Goal: Task Accomplishment & Management: Use online tool/utility

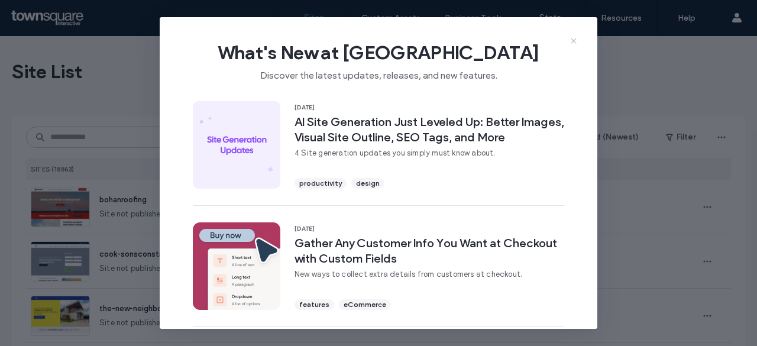
click at [575, 41] on icon at bounding box center [573, 40] width 9 height 9
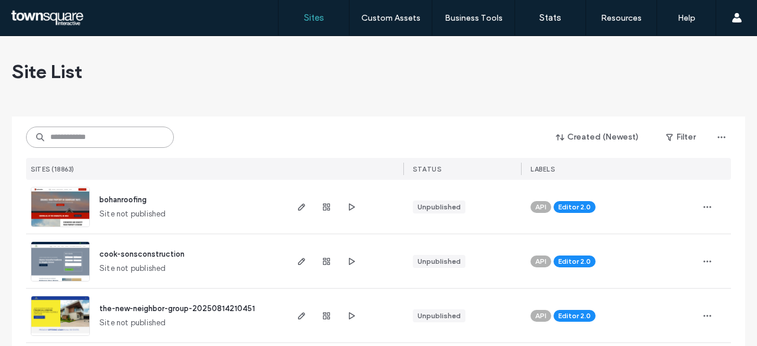
click at [103, 141] on input at bounding box center [100, 137] width 148 height 21
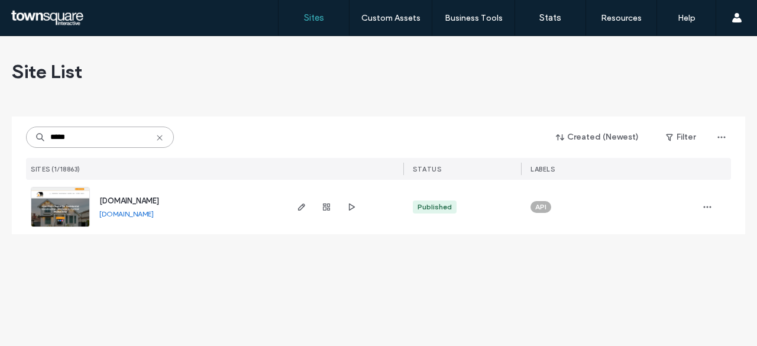
type input "*****"
click at [142, 200] on span "[DOMAIN_NAME]" at bounding box center [129, 200] width 60 height 9
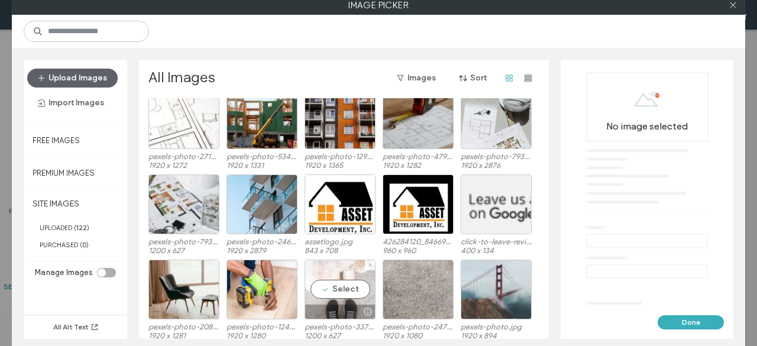
scroll to position [1471, 0]
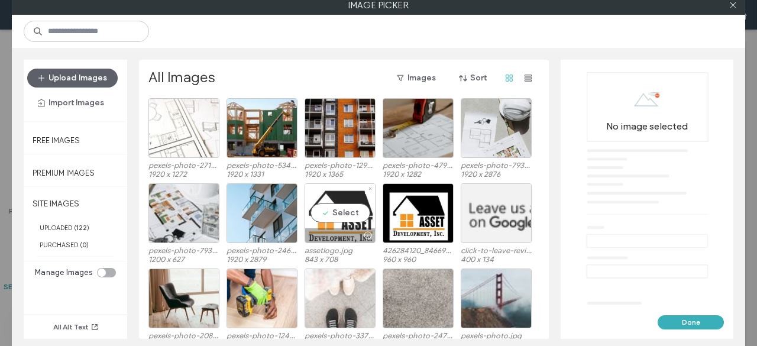
click at [345, 215] on div "Select" at bounding box center [340, 213] width 71 height 60
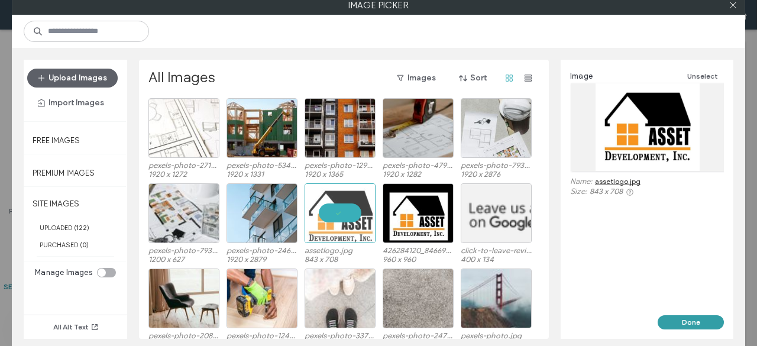
click at [699, 320] on button "Done" at bounding box center [691, 322] width 66 height 14
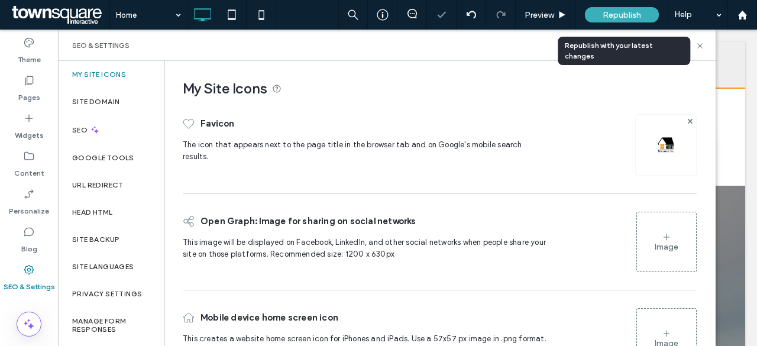
click at [621, 14] on span "Republish" at bounding box center [622, 15] width 38 height 10
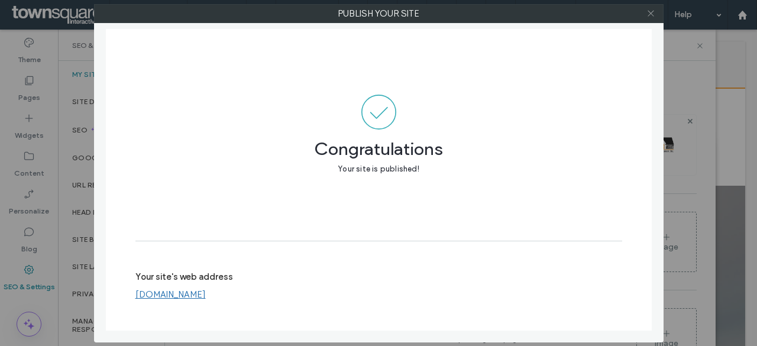
click at [652, 13] on icon at bounding box center [650, 13] width 9 height 9
